Goal: Task Accomplishment & Management: Use online tool/utility

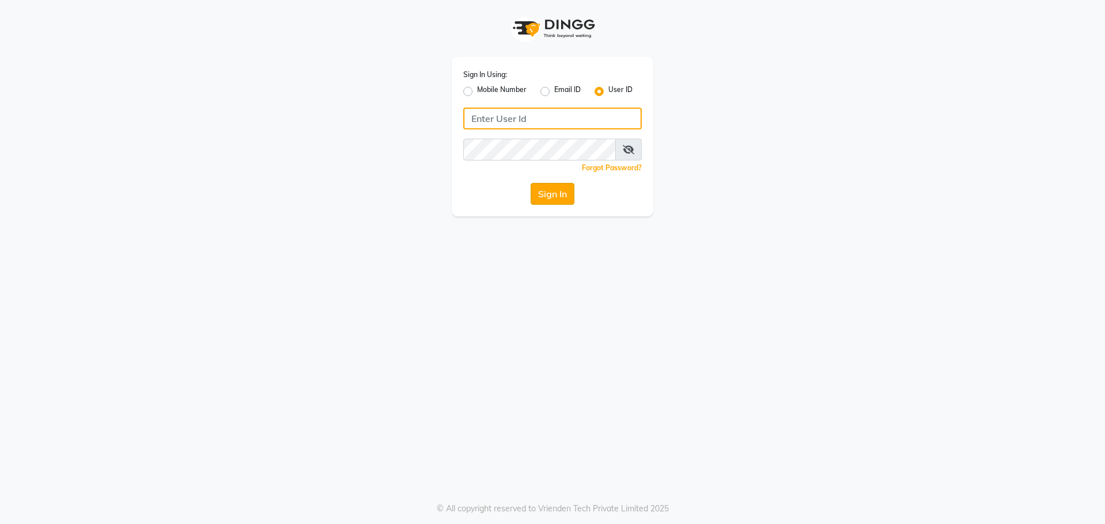
type input "winnie@123"
click at [543, 189] on button "Sign In" at bounding box center [552, 194] width 44 height 22
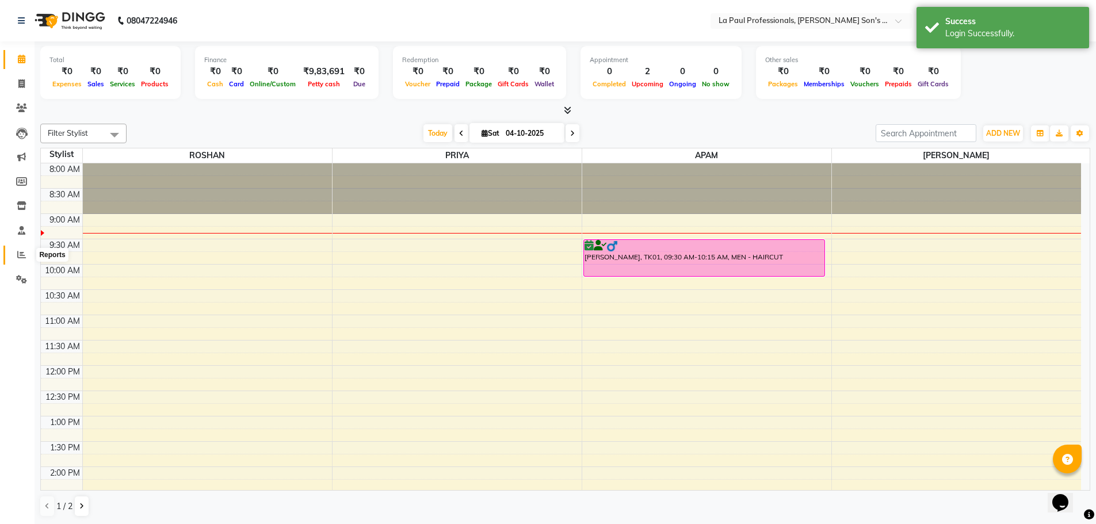
click at [21, 253] on icon at bounding box center [21, 254] width 9 height 9
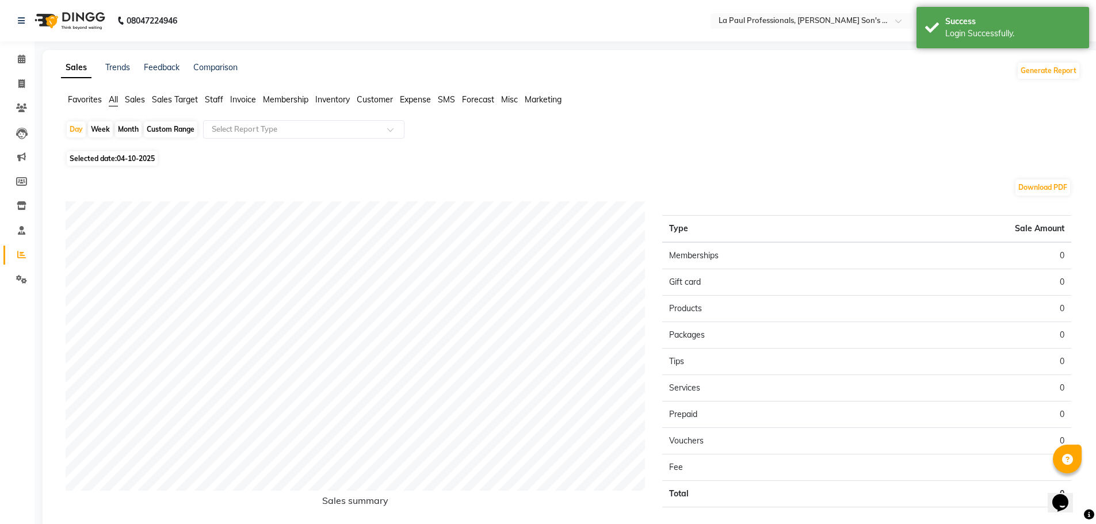
click at [217, 102] on span "Staff" at bounding box center [214, 99] width 18 height 10
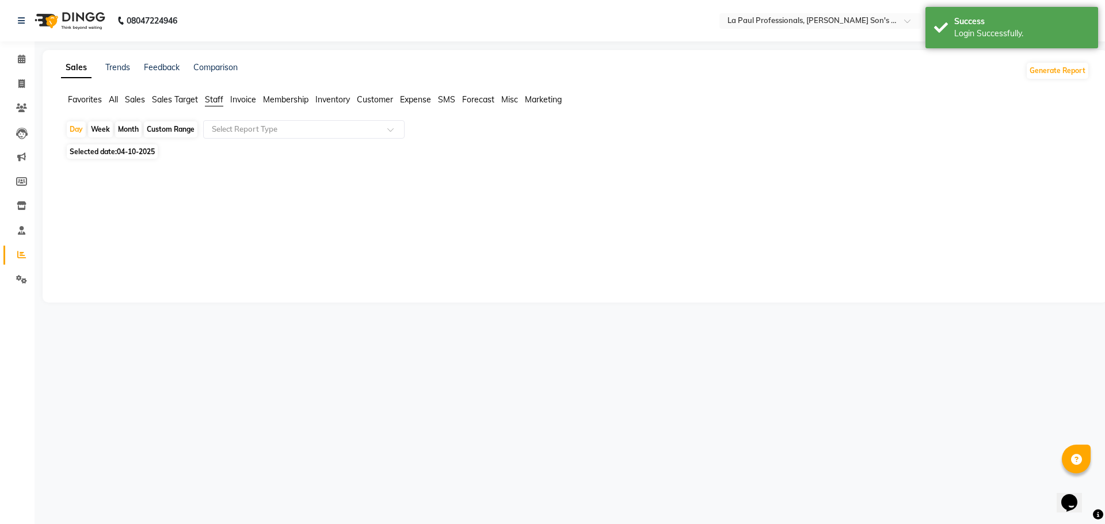
click at [128, 129] on div "Month" at bounding box center [128, 129] width 26 height 16
select select "10"
select select "2025"
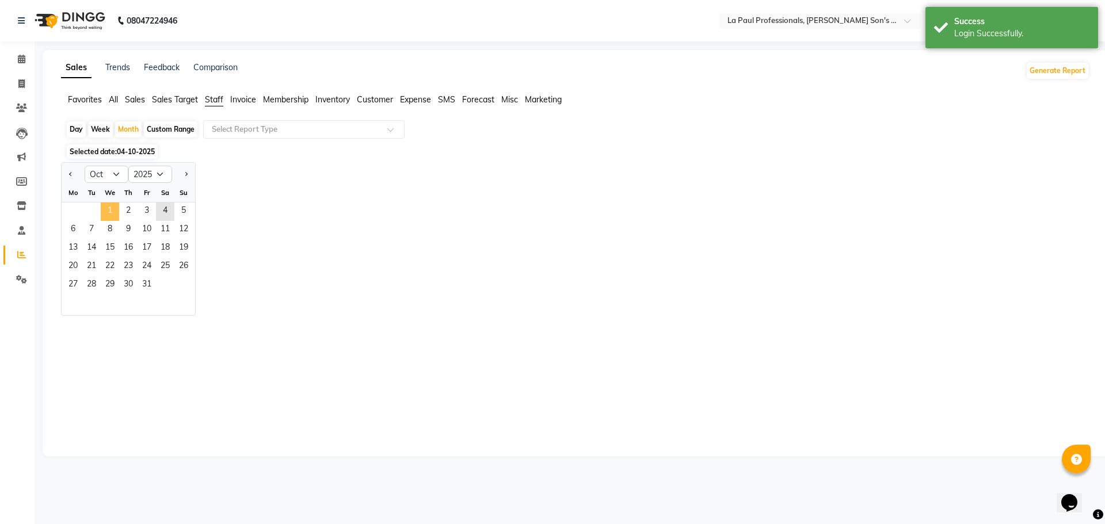
click at [109, 206] on span "1" at bounding box center [110, 212] width 18 height 18
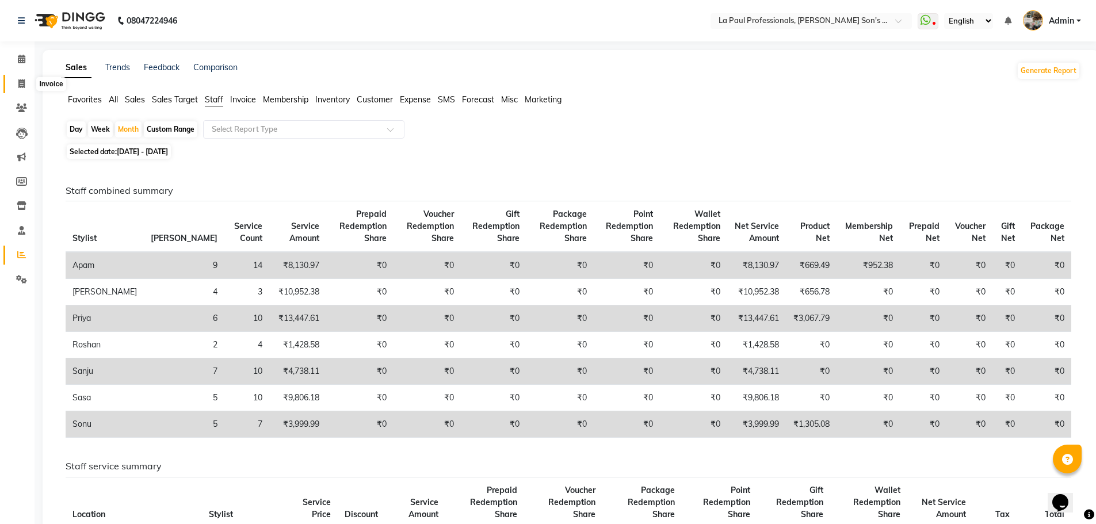
click at [21, 83] on icon at bounding box center [21, 83] width 6 height 9
select select "service"
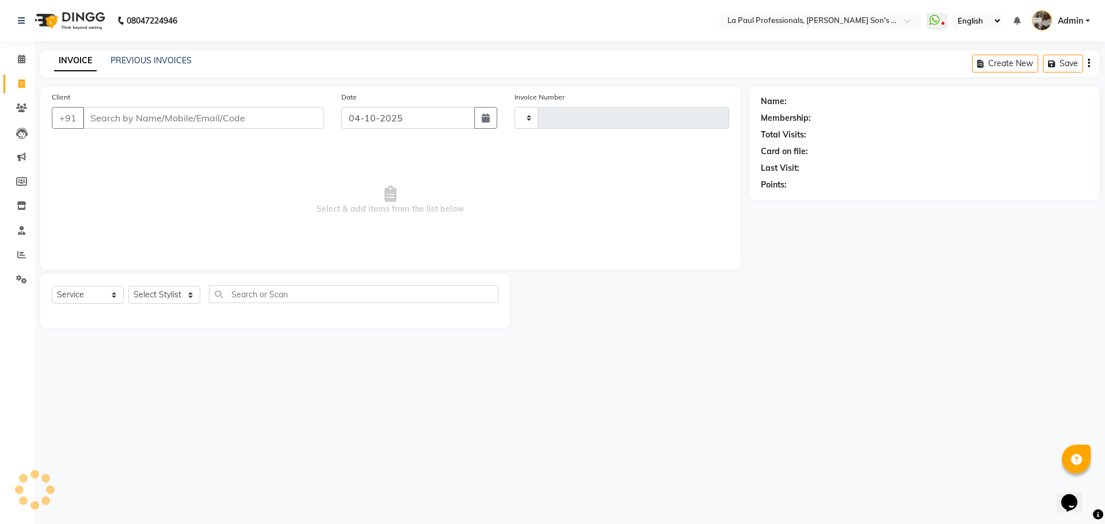
type input "1183"
select select "6271"
